Goal: Task Accomplishment & Management: Manage account settings

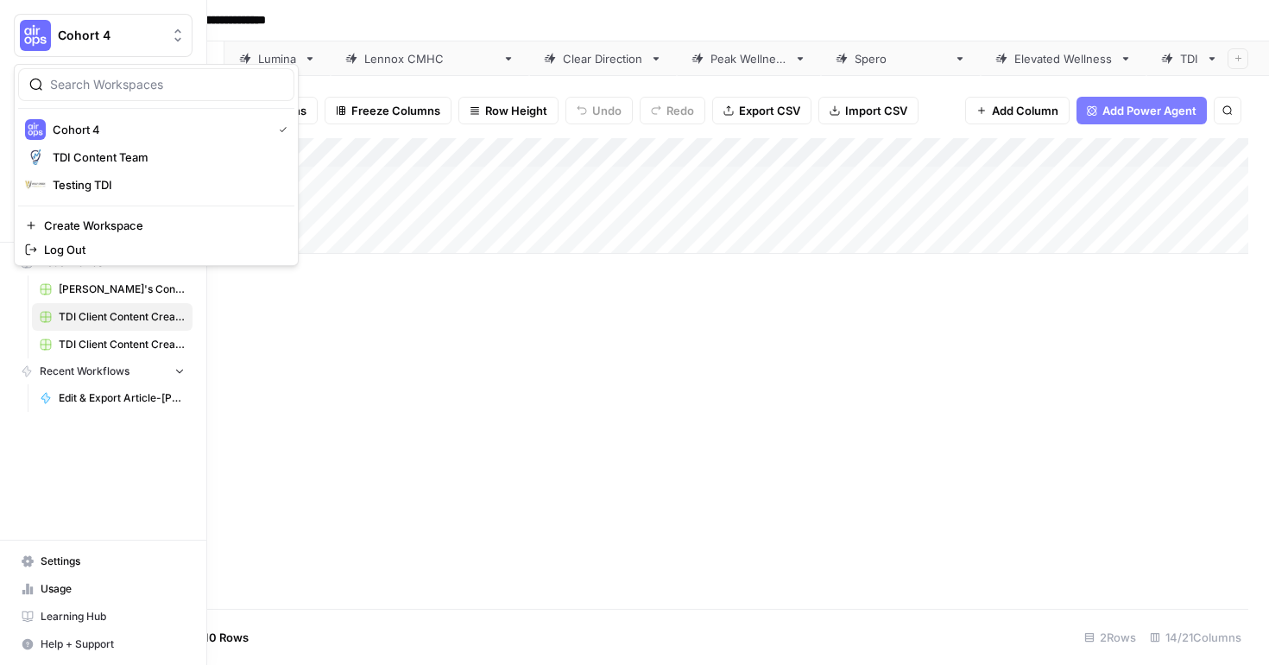
click at [167, 40] on div "Cohort 4" at bounding box center [122, 35] width 129 height 17
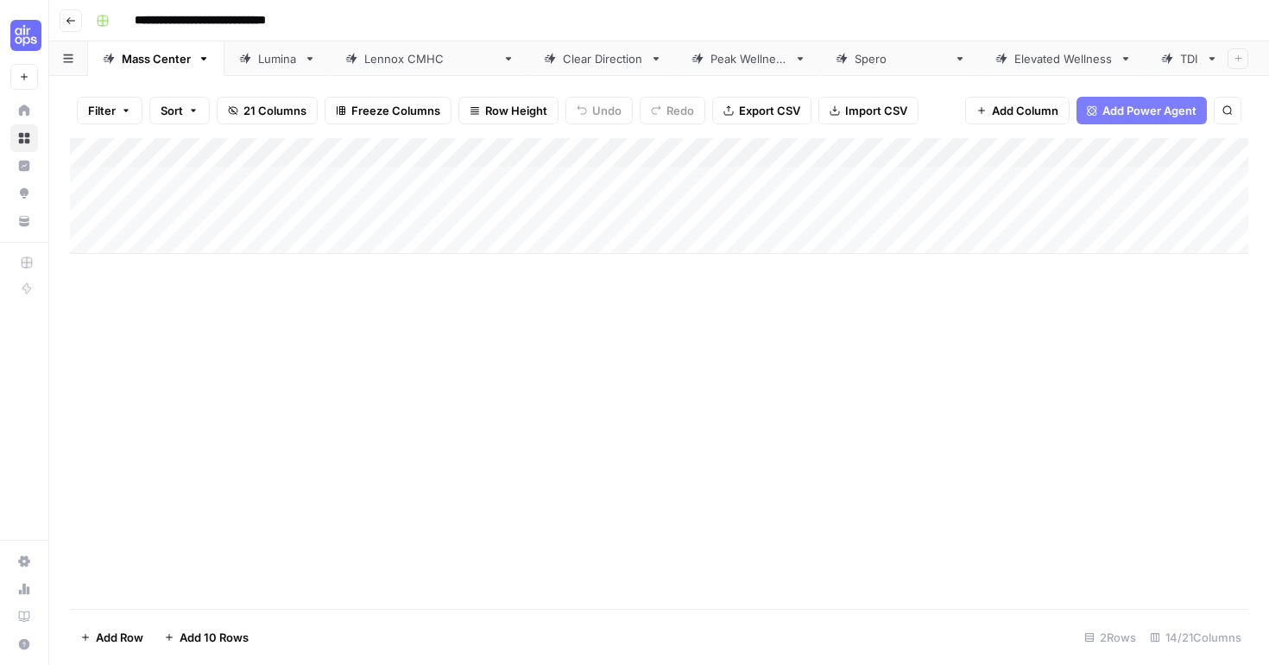
click at [273, 16] on input "**********" at bounding box center [223, 21] width 192 height 28
click at [79, 24] on button "Go back" at bounding box center [71, 20] width 22 height 22
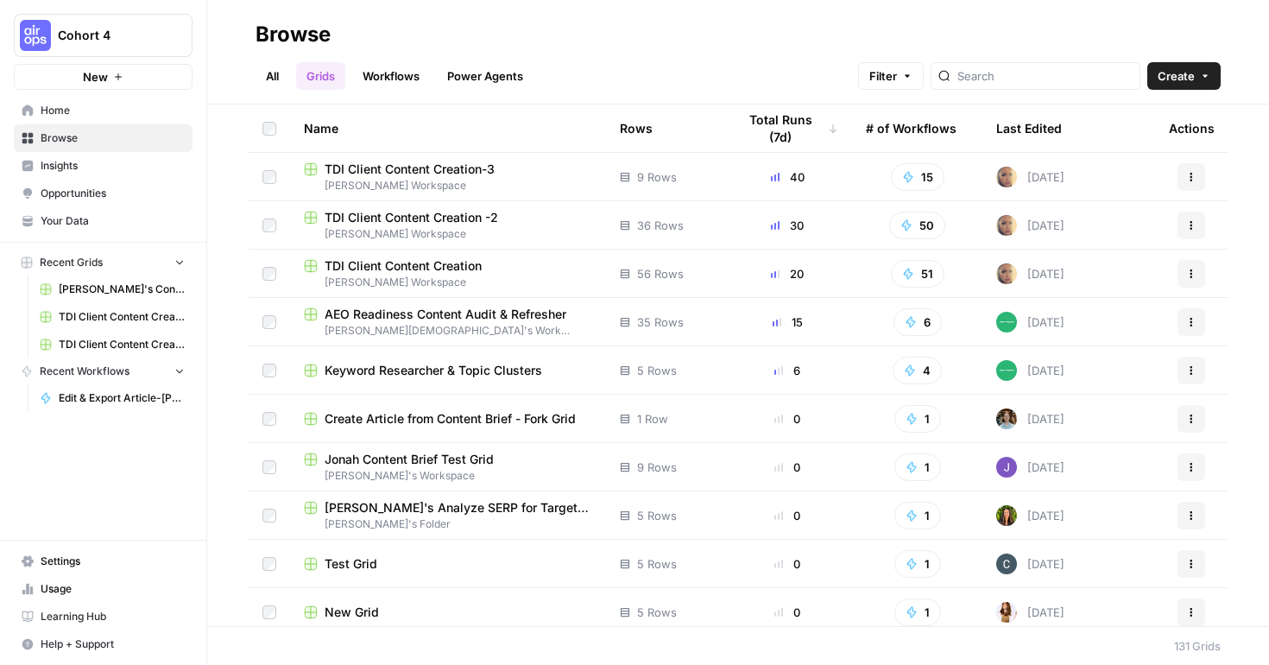
click at [452, 266] on span "TDI Client Content Creation" at bounding box center [403, 265] width 157 height 17
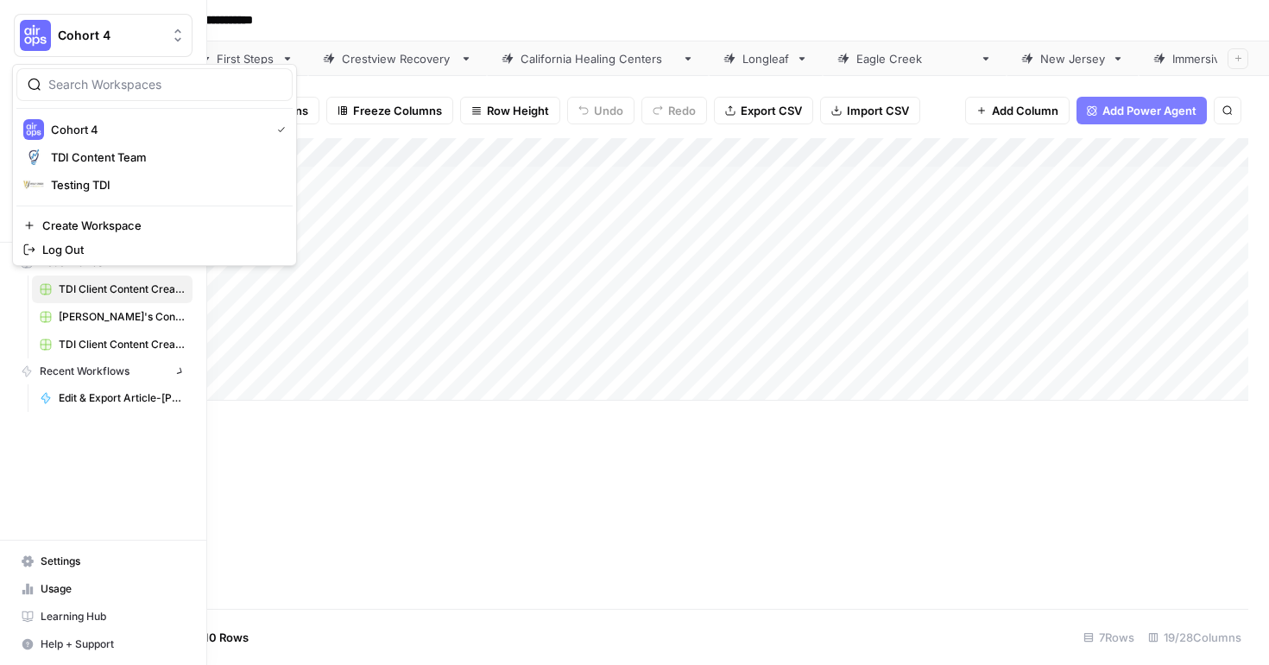
click at [31, 34] on img "Workspace: Cohort 4" at bounding box center [35, 35] width 31 height 31
click at [82, 155] on span "TDI Content Team" at bounding box center [167, 157] width 228 height 17
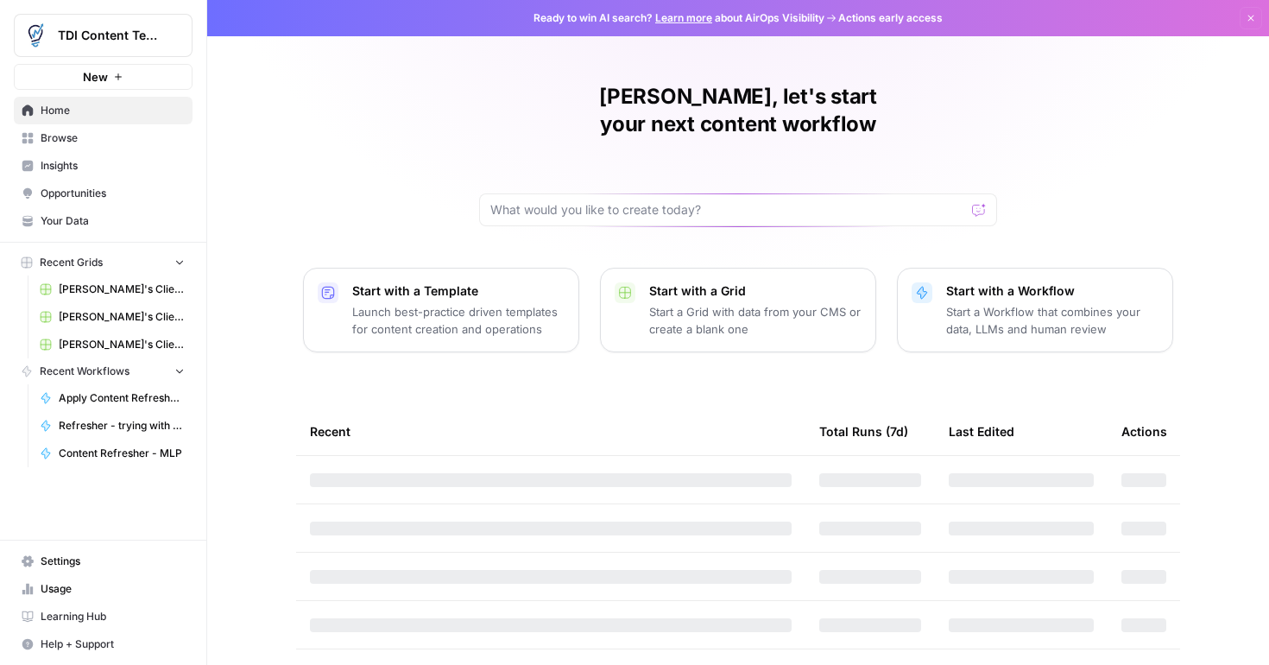
click at [120, 290] on span "Emily's Clients - New Content" at bounding box center [122, 289] width 126 height 16
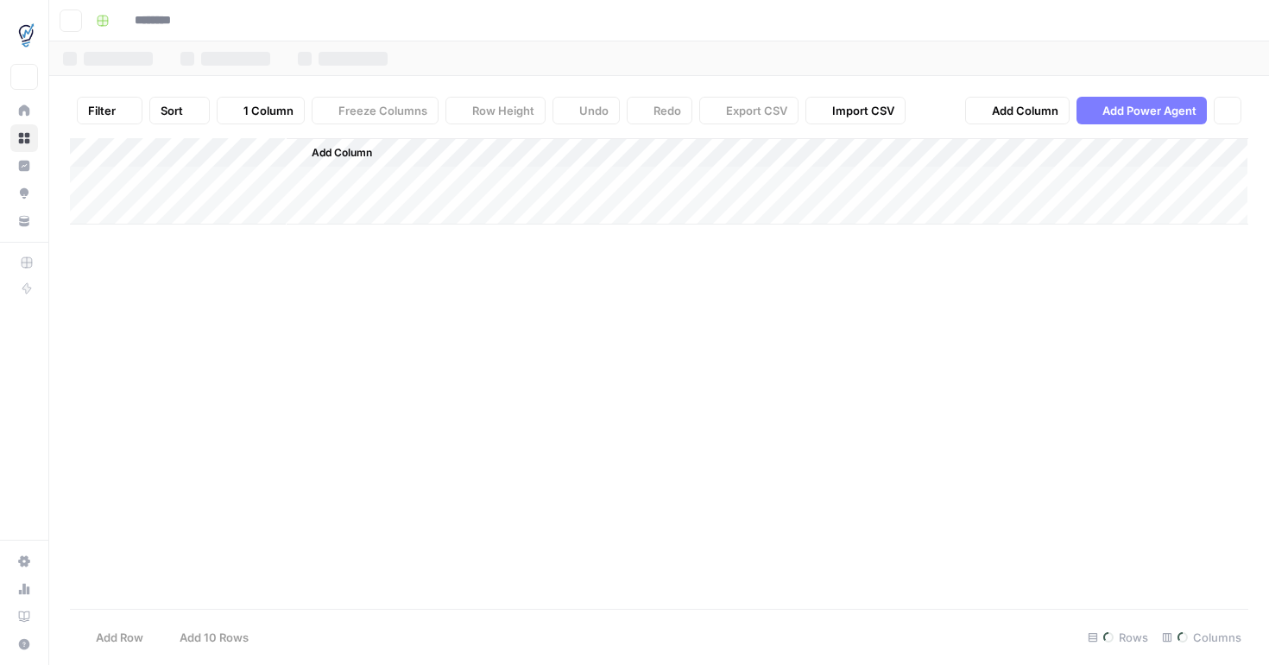
type input "**********"
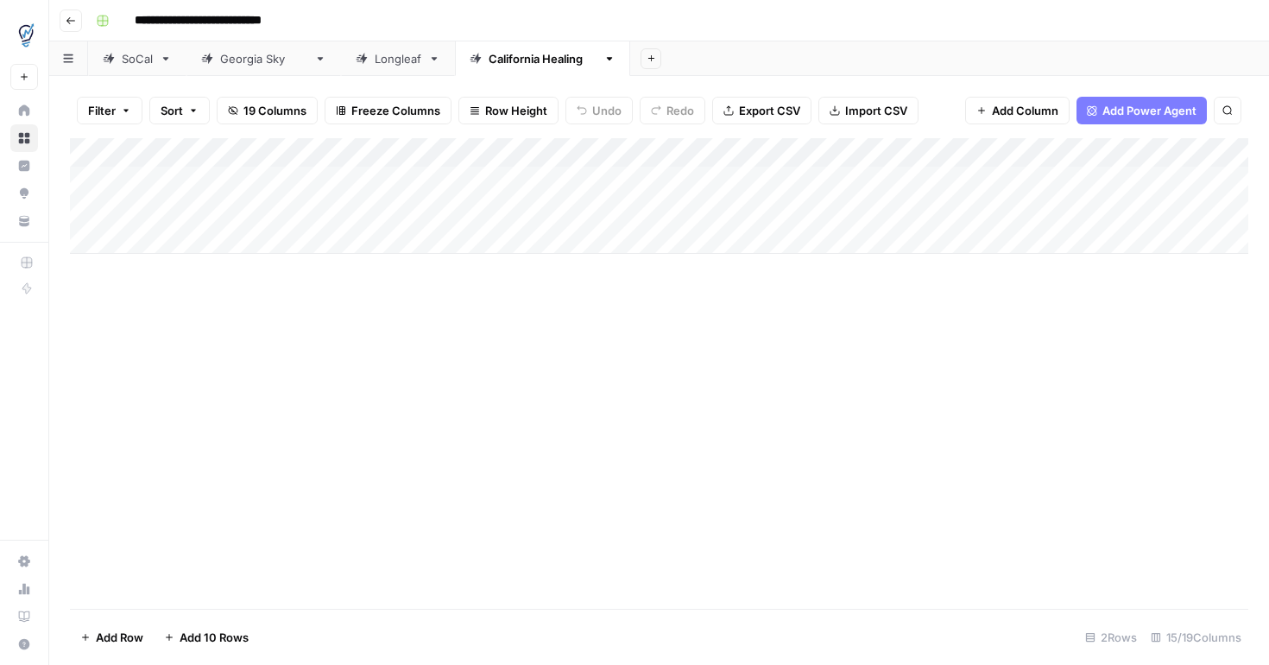
click at [577, 64] on link "California Healing" at bounding box center [542, 58] width 175 height 35
click at [607, 58] on icon "button" at bounding box center [610, 58] width 6 height 3
click at [618, 119] on span "Duplicate Sheet" at bounding box center [647, 115] width 83 height 17
click at [648, 68] on link "California Healing" at bounding box center [717, 58] width 175 height 35
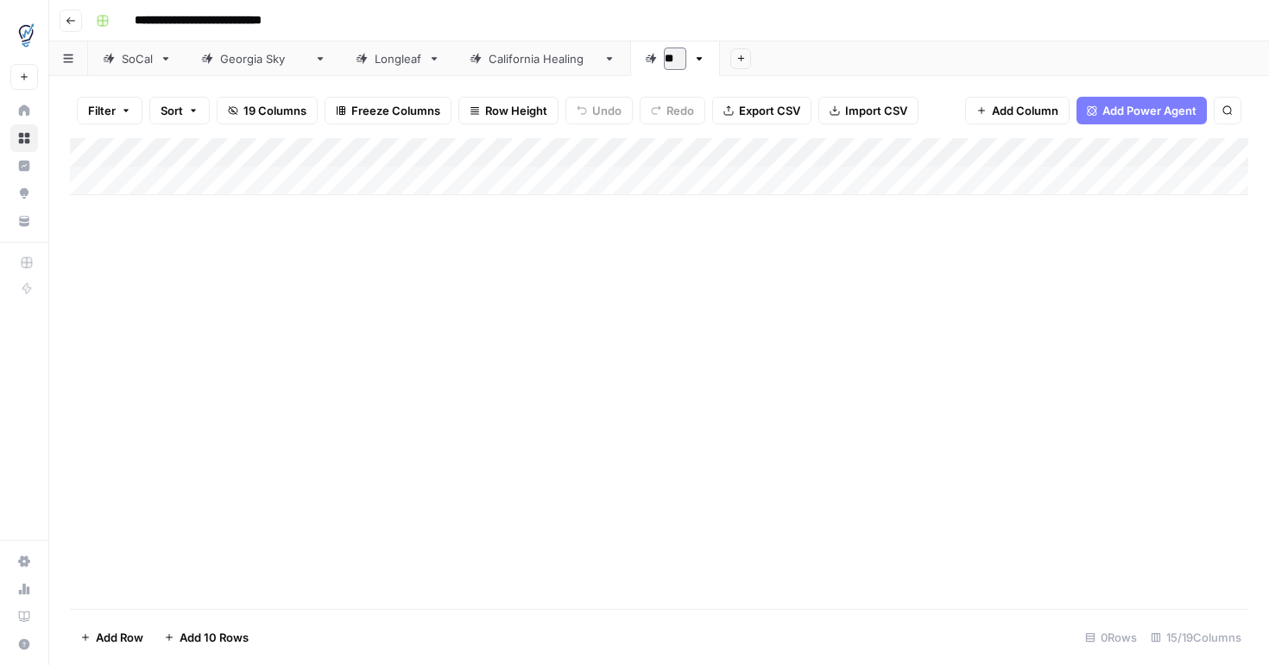
type input "*"
type input "**********"
click at [529, 153] on div "Add Column" at bounding box center [659, 166] width 1179 height 57
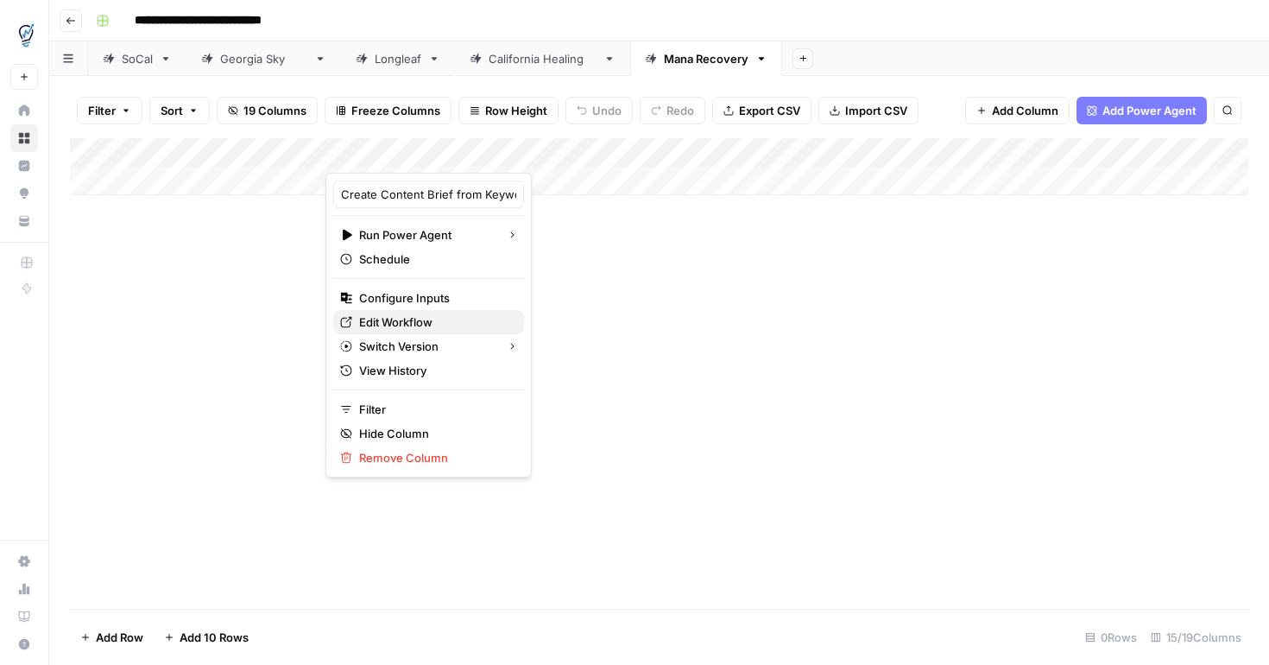
click at [402, 325] on span "Edit Workflow" at bounding box center [434, 321] width 151 height 17
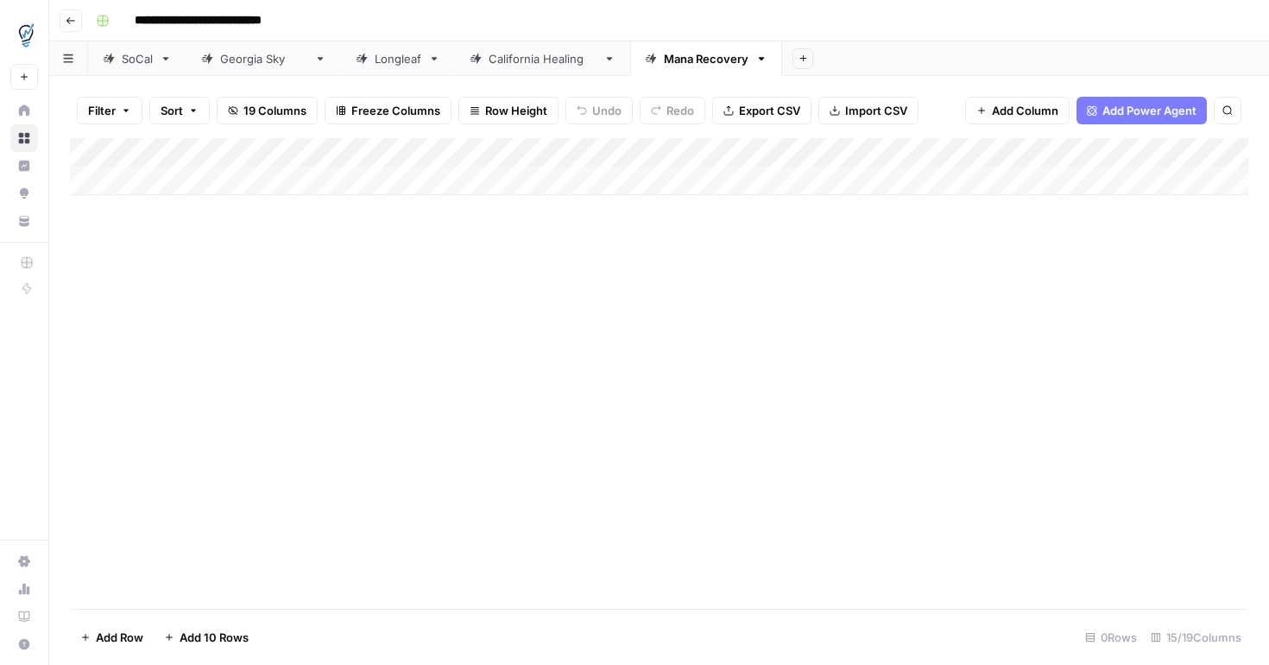
click at [531, 154] on div "Add Column" at bounding box center [659, 166] width 1179 height 57
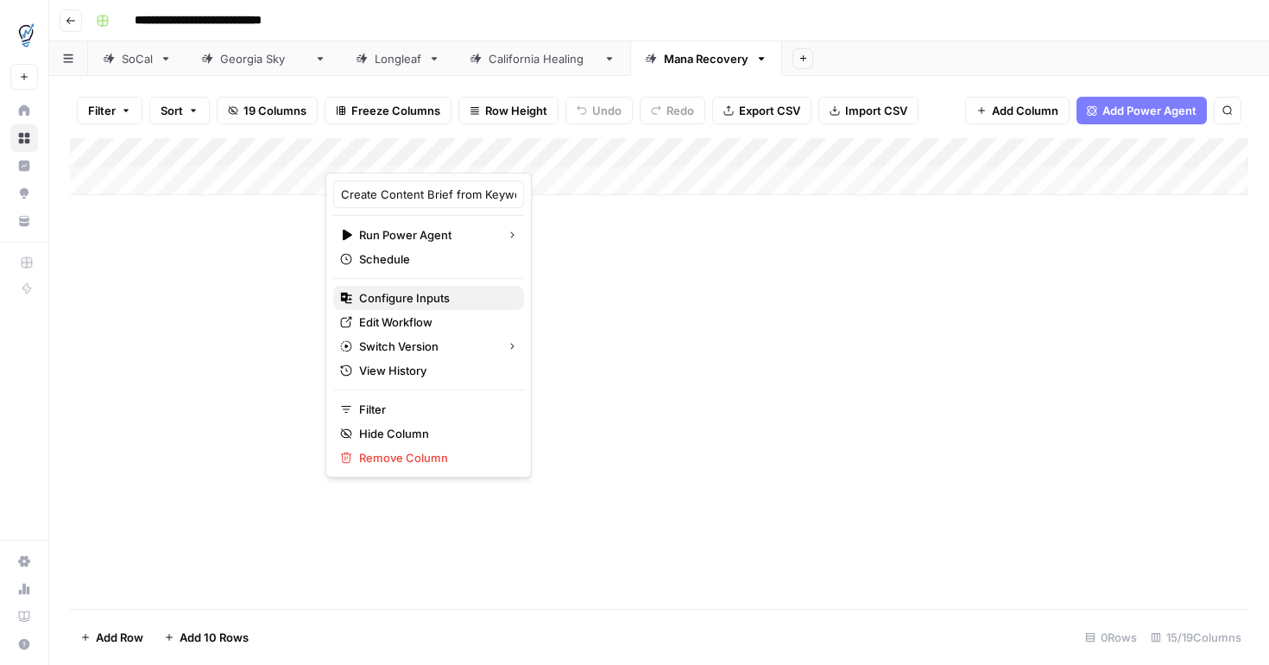
click at [420, 302] on span "Configure Inputs" at bounding box center [434, 297] width 151 height 17
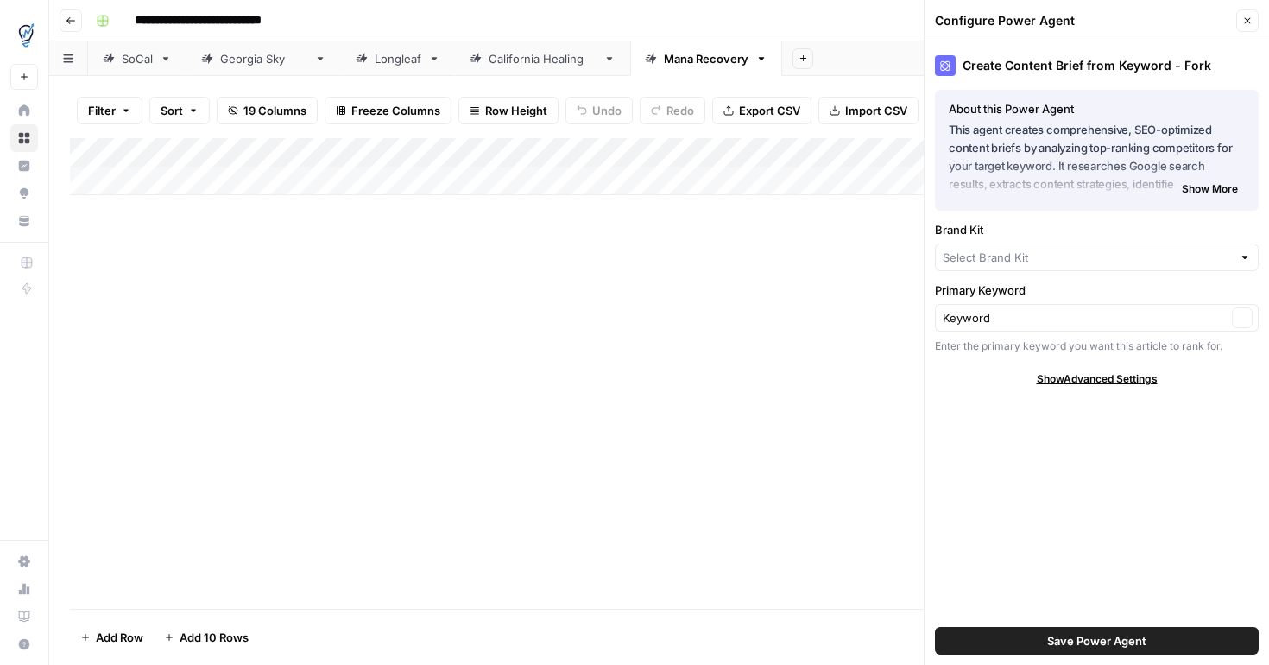
type input "California Healing Centers"
click at [1071, 268] on div "California Healing Centers Clear" at bounding box center [1097, 258] width 324 height 28
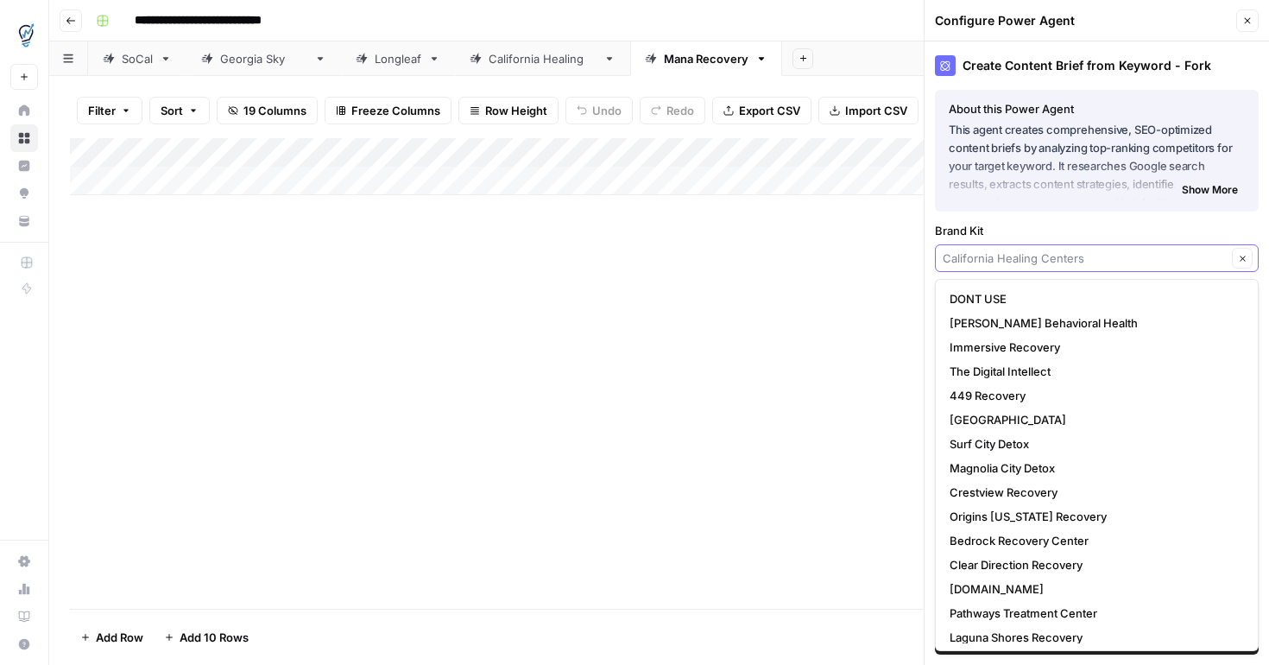
click at [1103, 261] on input "Brand Kit" at bounding box center [1085, 258] width 284 height 17
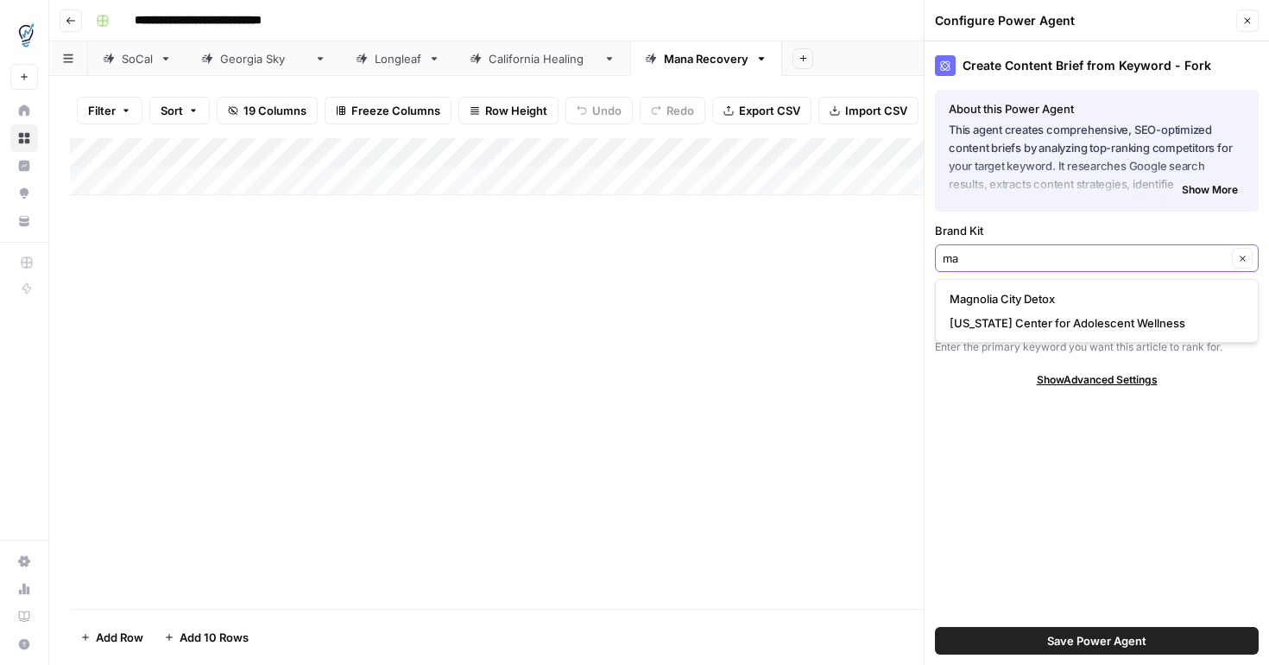
type input "m"
type input "M"
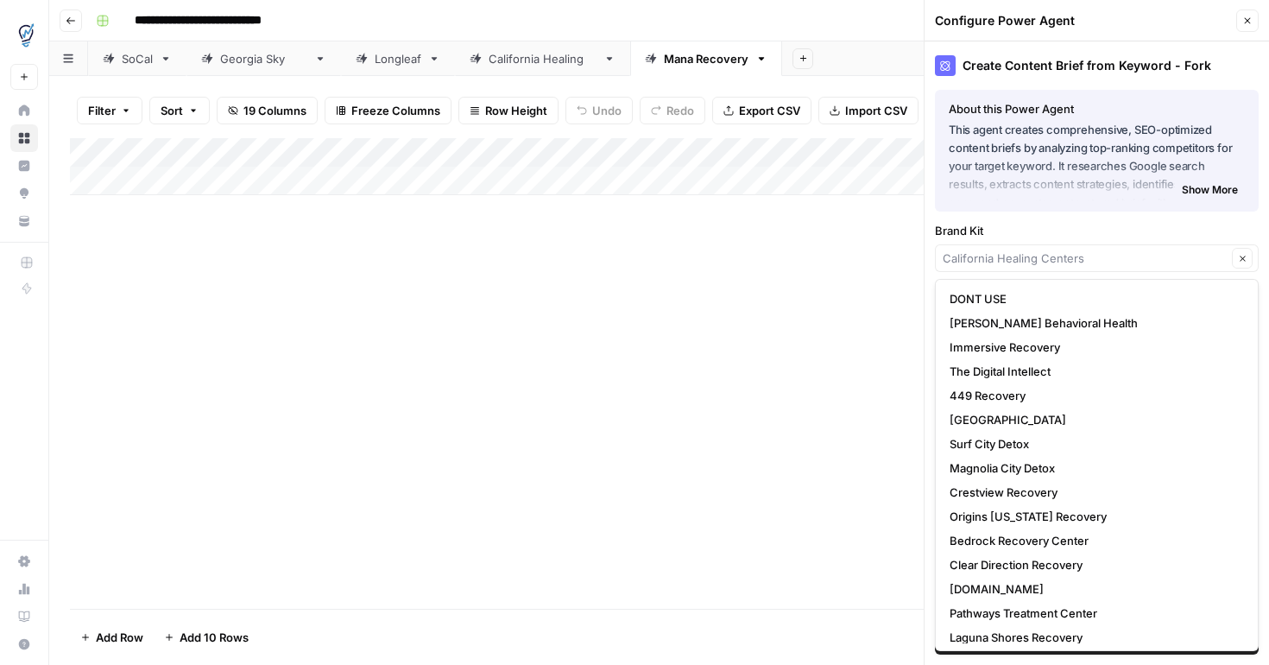
type input "California Healing Centers"
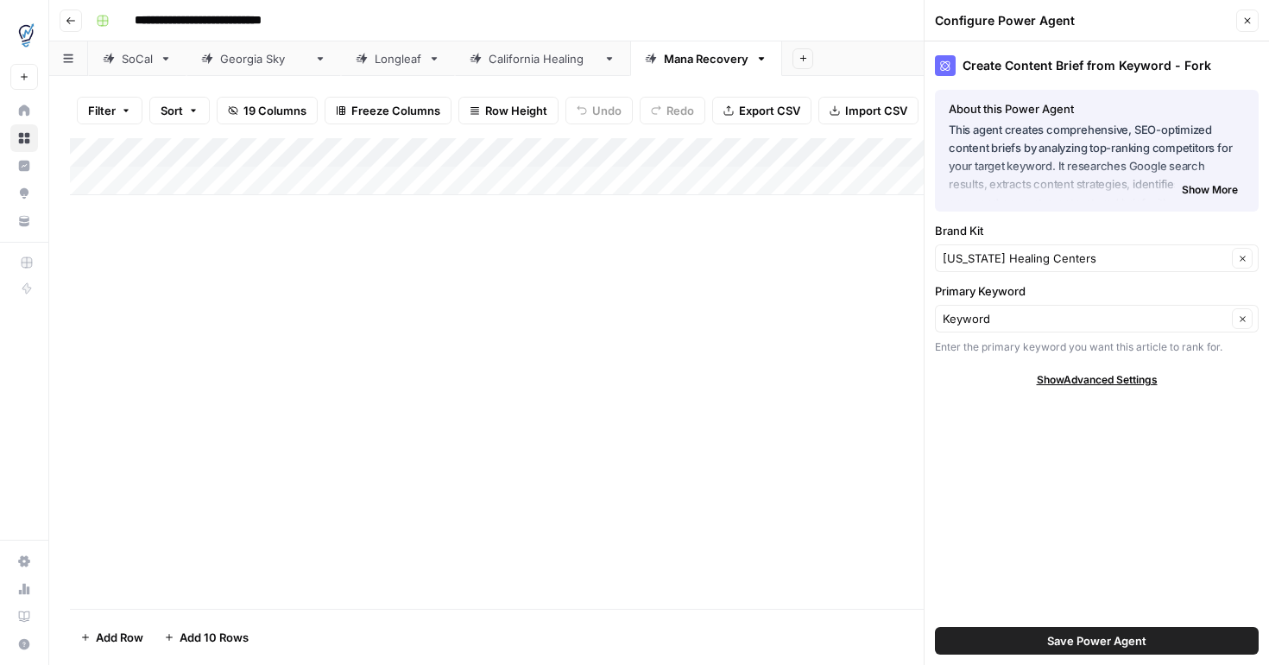
click at [768, 292] on div "Add Column" at bounding box center [659, 373] width 1179 height 471
click at [755, 59] on icon "button" at bounding box center [761, 59] width 12 height 12
click at [761, 153] on span "Delete Sheet" at bounding box center [798, 154] width 83 height 17
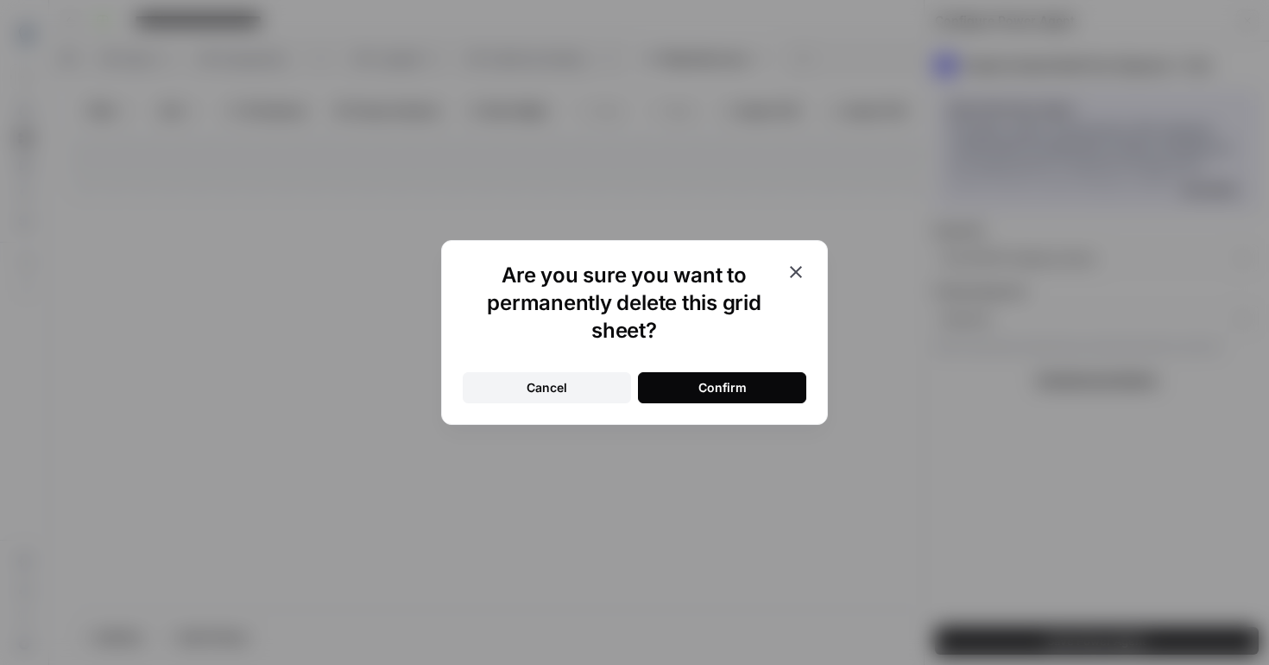
click at [767, 380] on button "Confirm" at bounding box center [722, 387] width 168 height 31
